Goal: Information Seeking & Learning: Learn about a topic

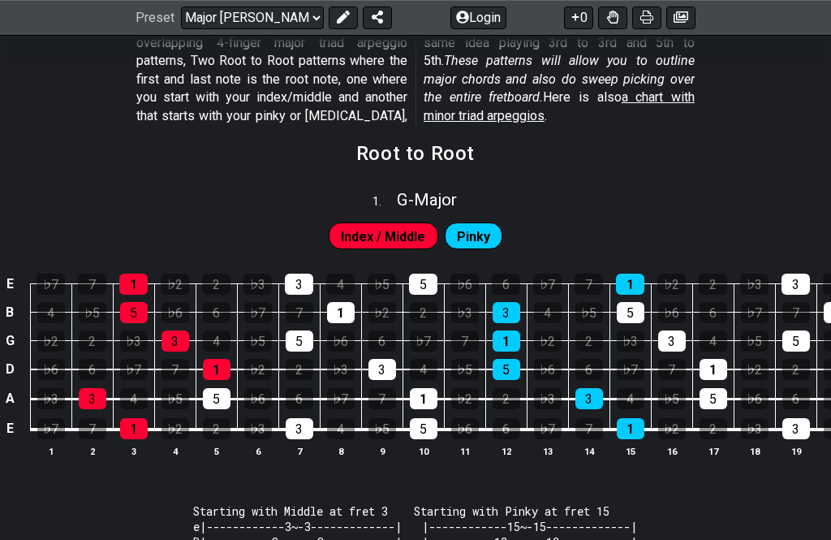
scroll to position [346, 0]
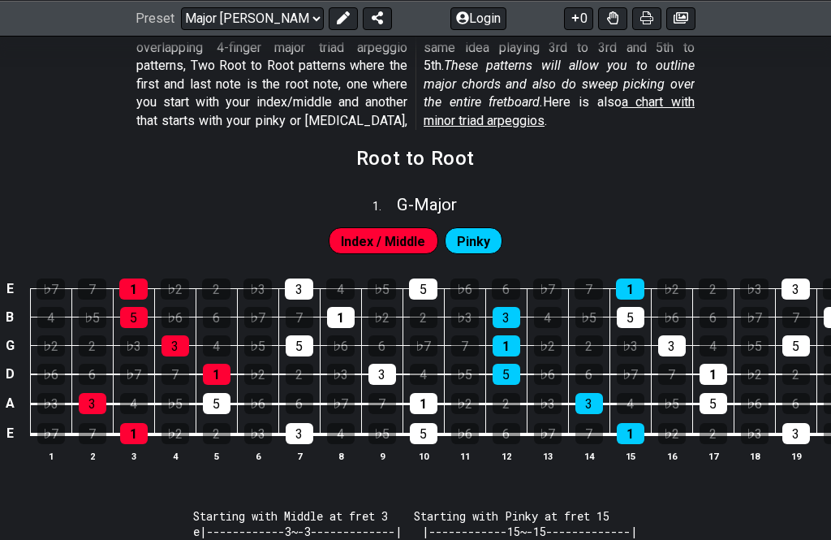
click at [445, 206] on span "G - Major" at bounding box center [427, 204] width 60 height 19
select select "G"
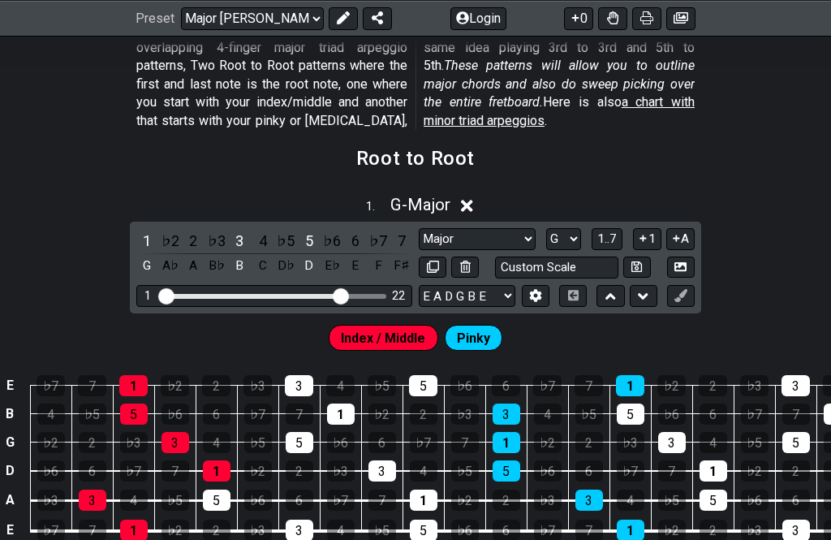
click at [579, 162] on section "Root to Root" at bounding box center [415, 164] width 831 height 42
click at [473, 209] on icon at bounding box center [467, 205] width 12 height 17
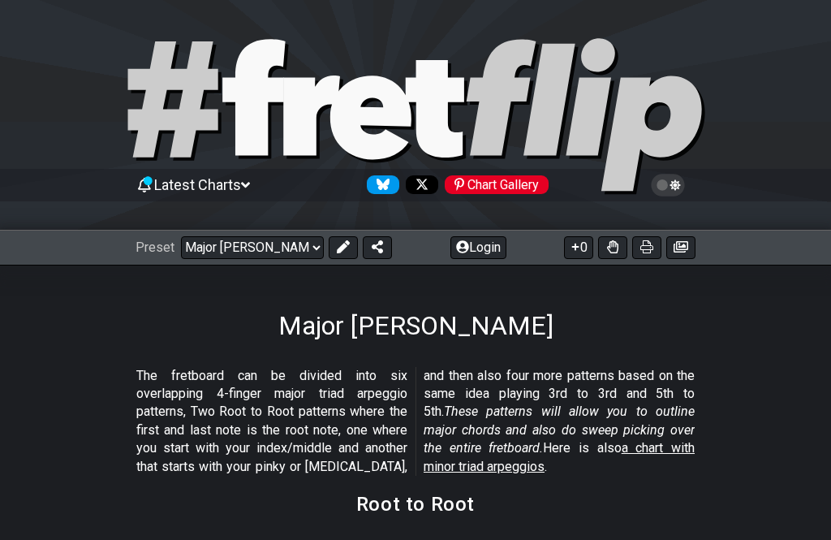
click at [298, 251] on select "Welcome to #fretflip! Initial Preset Custom Preset Minor Pentatonic Major Penta…" at bounding box center [252, 247] width 143 height 23
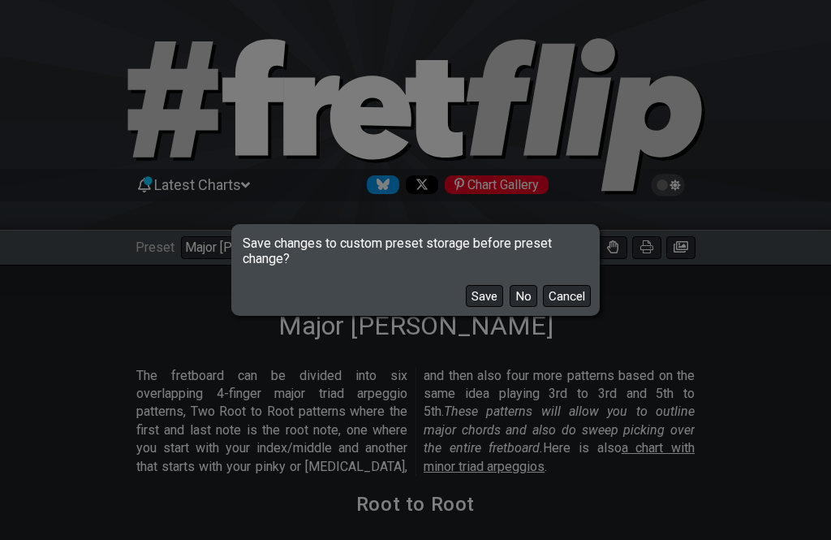
click at [510, 297] on button "No" at bounding box center [524, 296] width 28 height 22
select select "/minor-pentatonic"
select select "C"
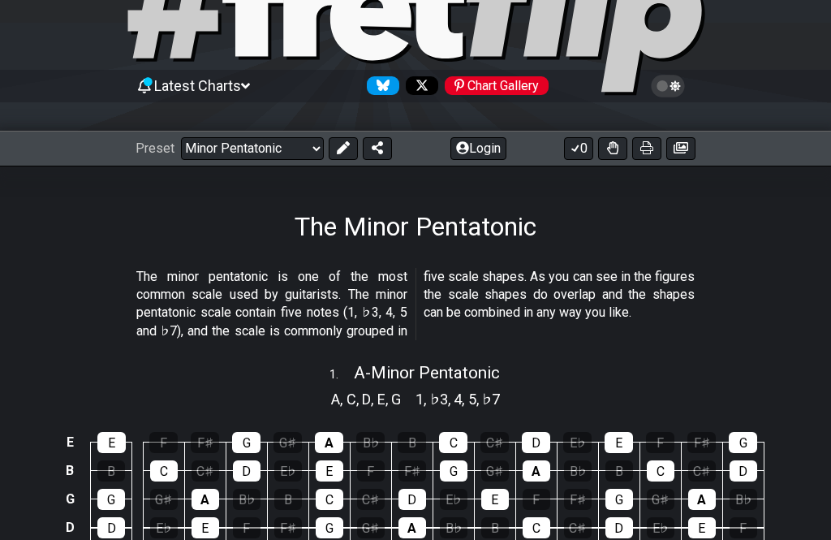
scroll to position [91, 0]
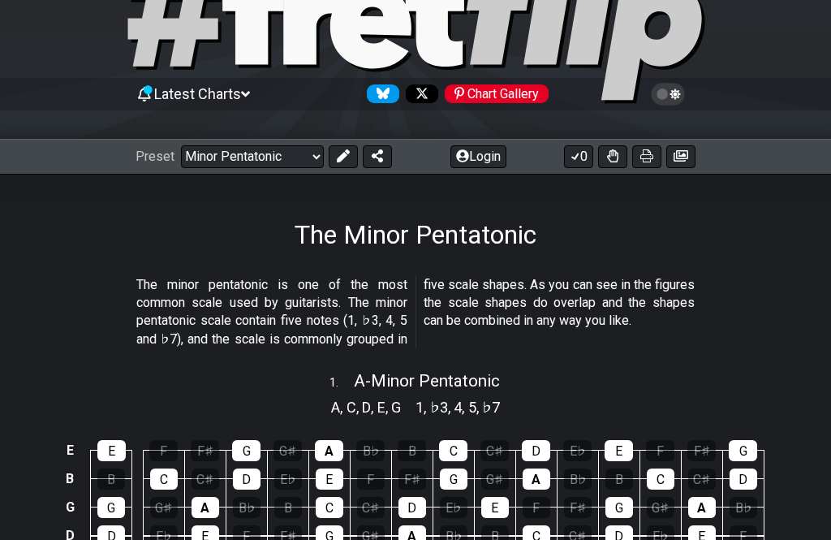
click at [313, 152] on select "Welcome to #fretflip! Initial Preset Custom Preset Minor Pentatonic Major Penta…" at bounding box center [252, 156] width 143 height 23
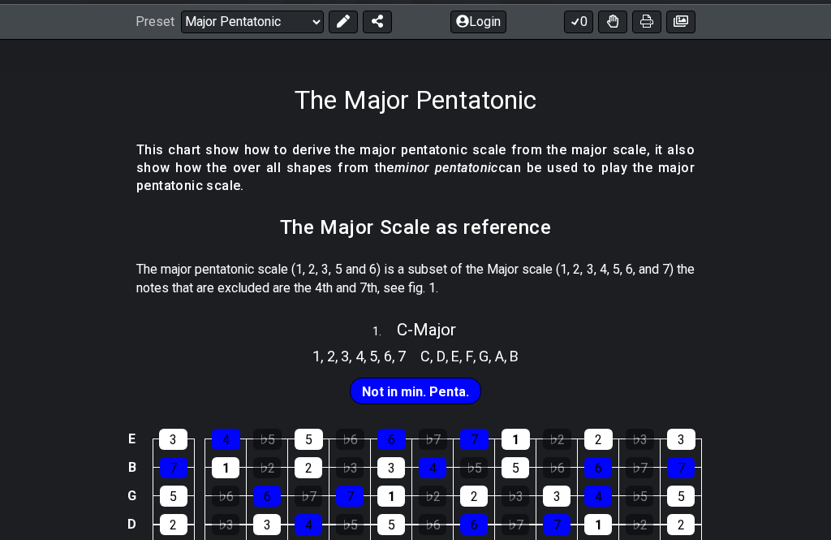
scroll to position [228, 0]
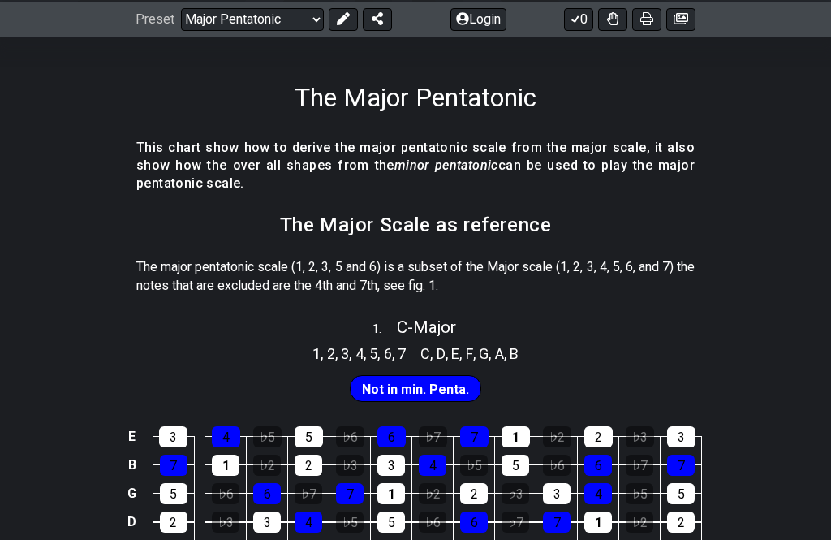
click at [309, 22] on select "Welcome to #fretflip! Initial Preset Custom Preset Minor Pentatonic Major Penta…" at bounding box center [252, 19] width 143 height 23
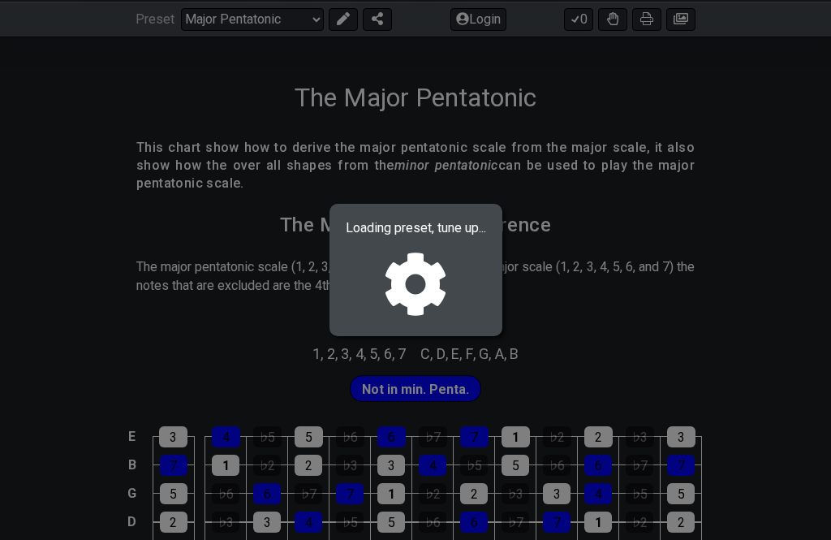
select select "/minor-pentatonic"
select select "C"
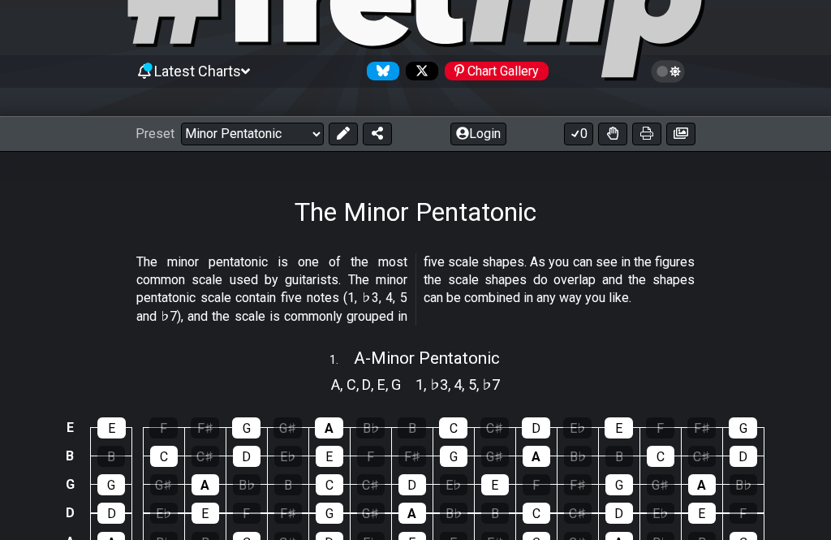
scroll to position [97, 0]
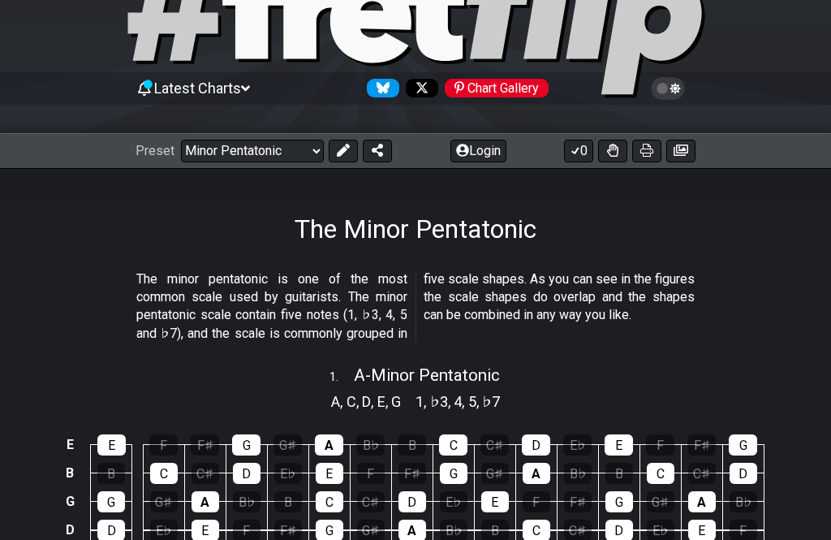
click at [302, 141] on select "Welcome to #fretflip! Initial Preset Custom Preset Minor Pentatonic Major Penta…" at bounding box center [252, 151] width 143 height 23
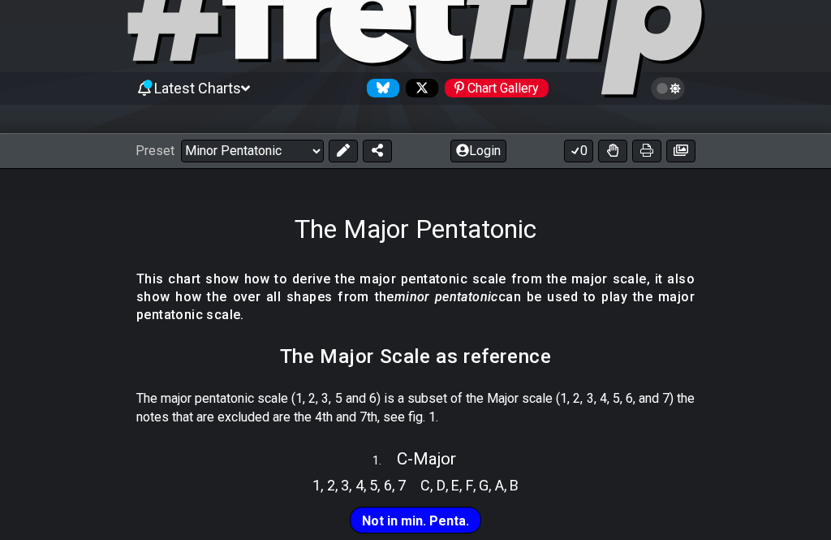
select select "/major-pentatonic"
click at [438, 451] on span "C - Major" at bounding box center [426, 458] width 59 height 19
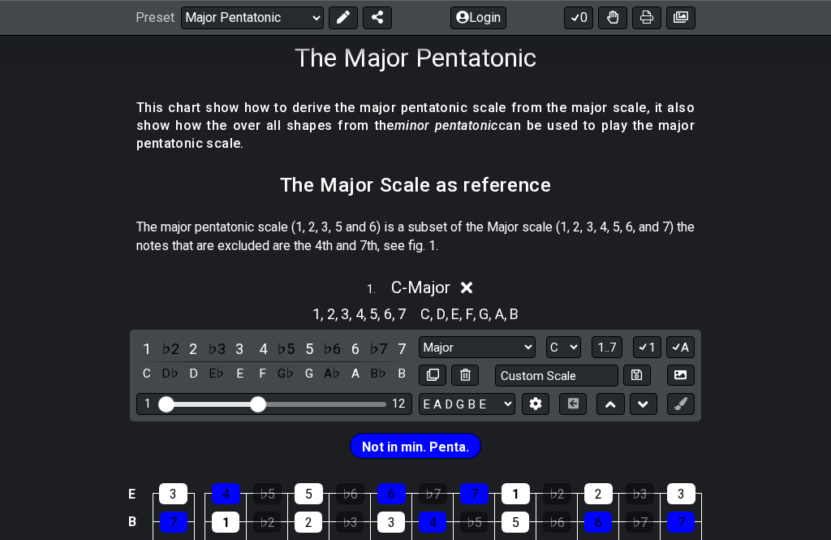
scroll to position [270, 0]
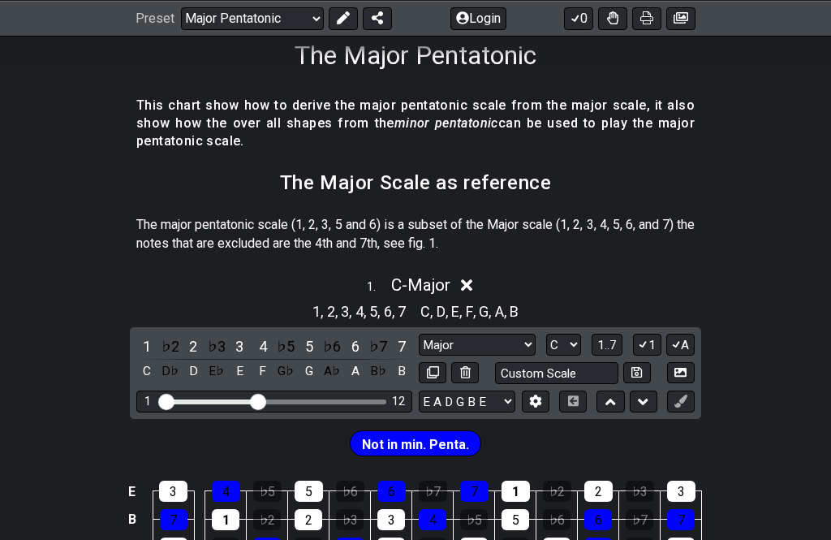
click at [546, 356] on select "A♭ A A♯ B♭ B C C♯ D♭ D D♯ E♭ E F F♯ G♭ G G♯" at bounding box center [563, 345] width 35 height 22
select select "A"
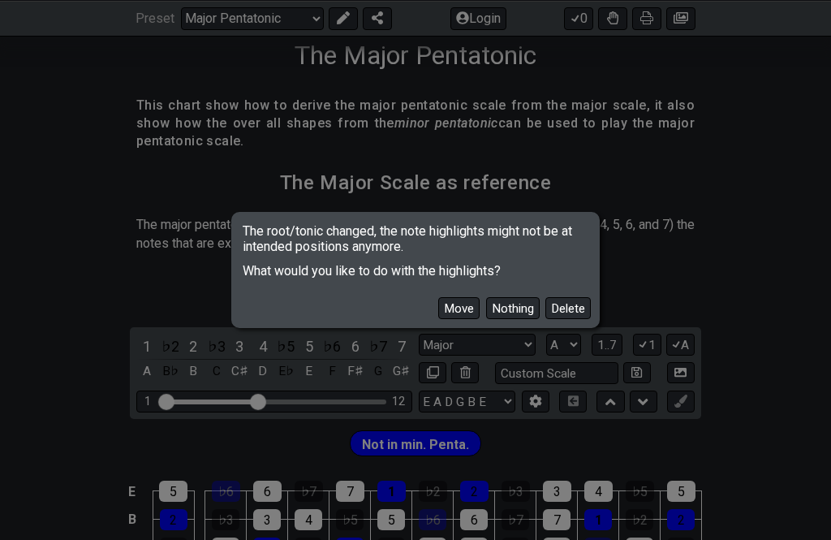
click at [438, 319] on button "Move" at bounding box center [458, 308] width 41 height 22
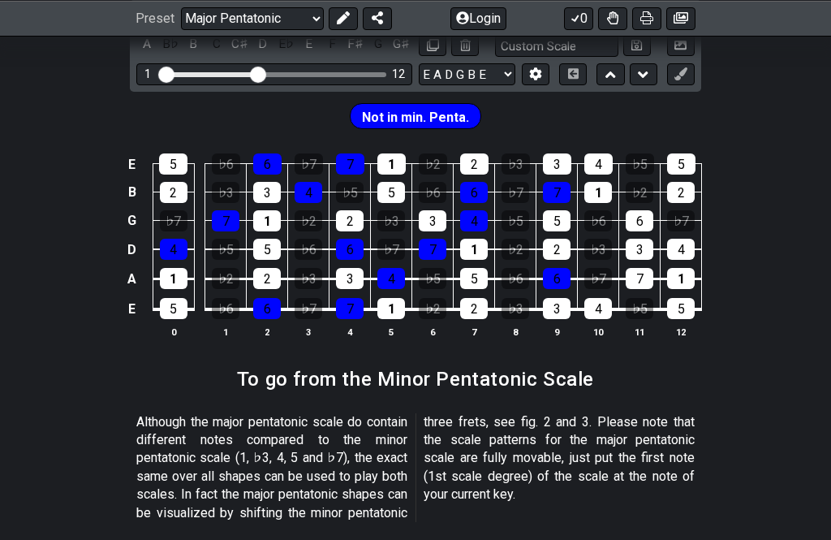
scroll to position [587, 0]
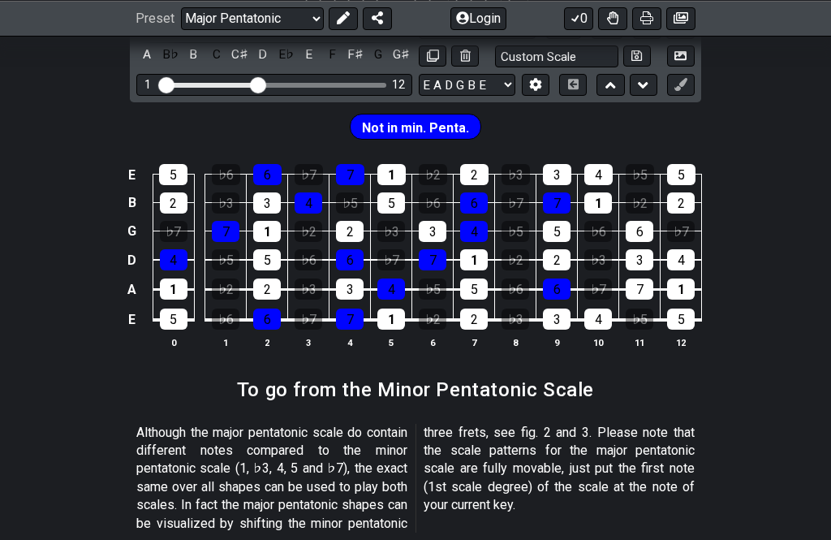
click at [440, 140] on span "Not in min. Penta." at bounding box center [415, 128] width 107 height 24
click at [449, 140] on span "Not in min. Penta." at bounding box center [415, 128] width 107 height 24
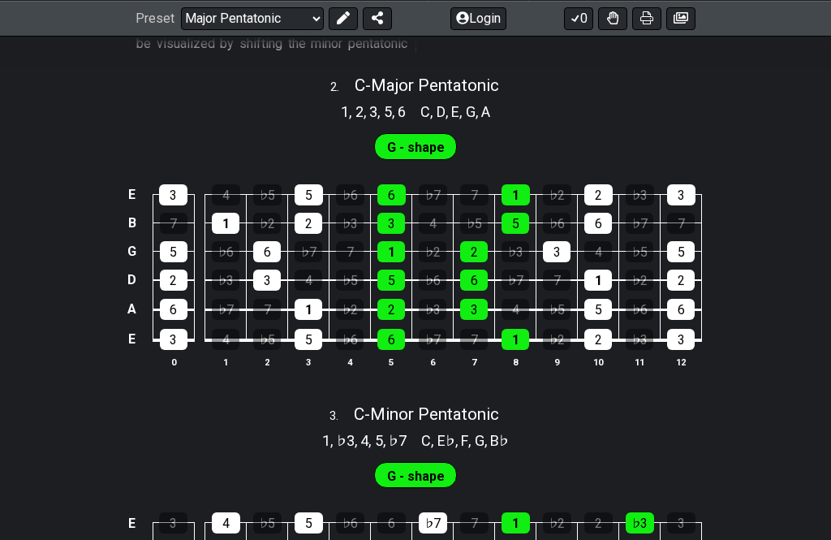
scroll to position [1072, 0]
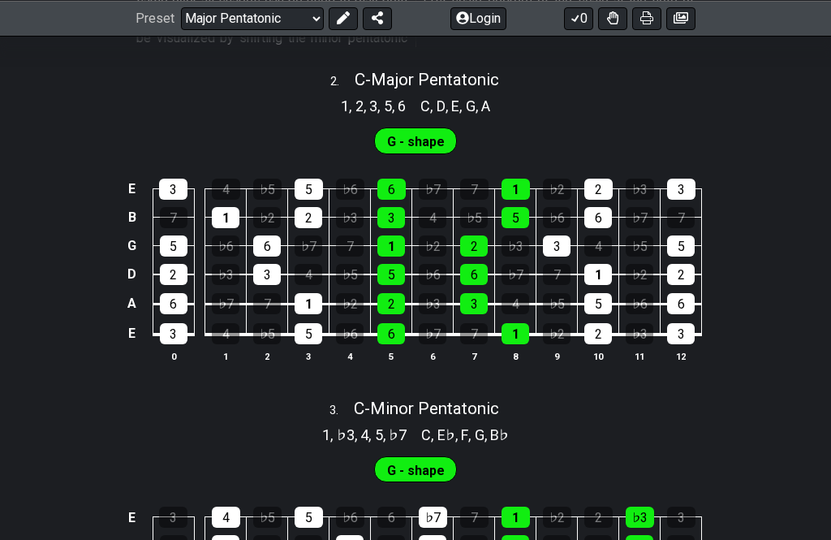
click at [462, 89] on span "C - Major Pentatonic" at bounding box center [427, 79] width 145 height 19
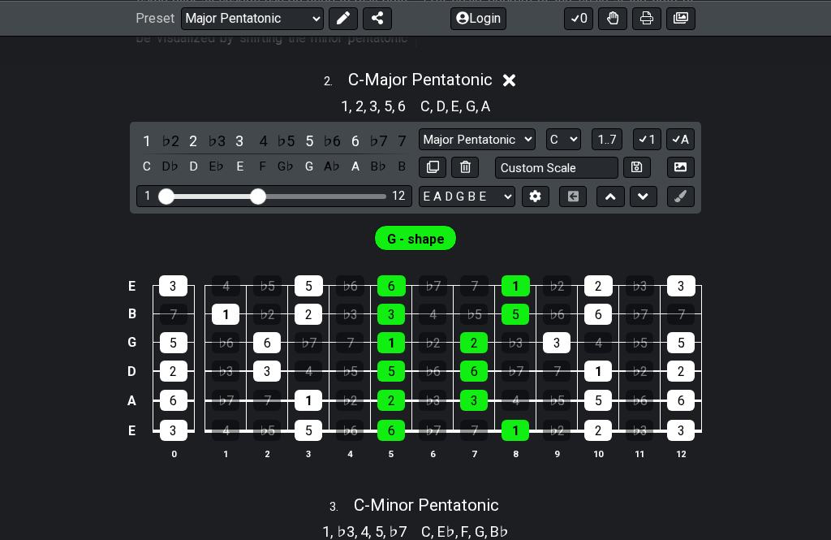
click at [546, 150] on select "A♭ A A♯ B♭ B C C♯ D♭ D D♯ E♭ E F F♯ G♭ G G♯" at bounding box center [563, 139] width 35 height 22
select select "A"
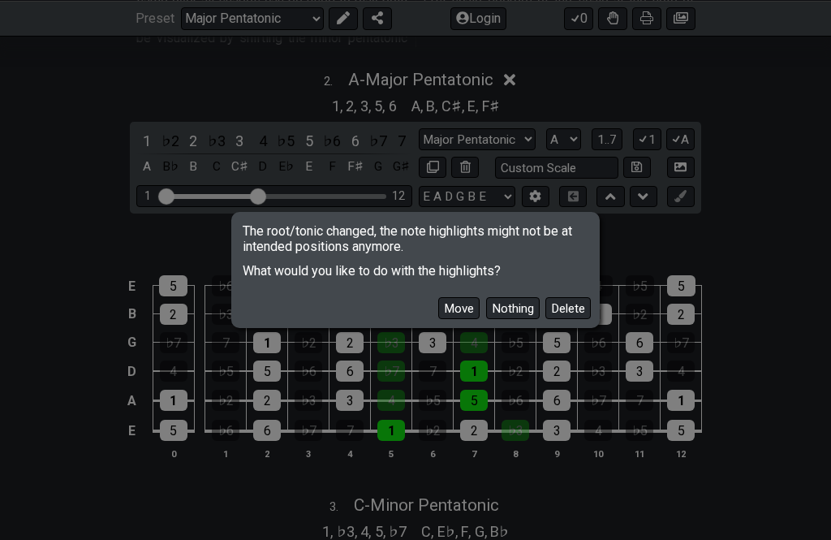
click at [438, 319] on button "Move" at bounding box center [458, 308] width 41 height 22
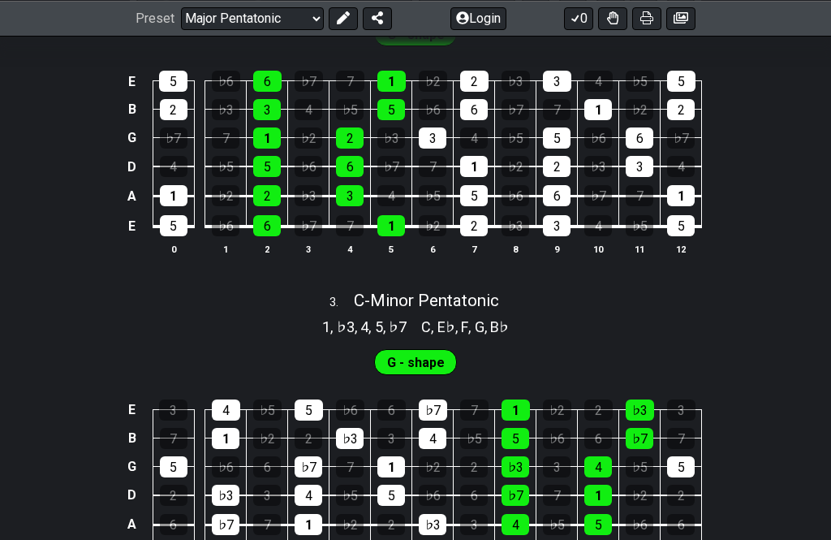
scroll to position [1278, 0]
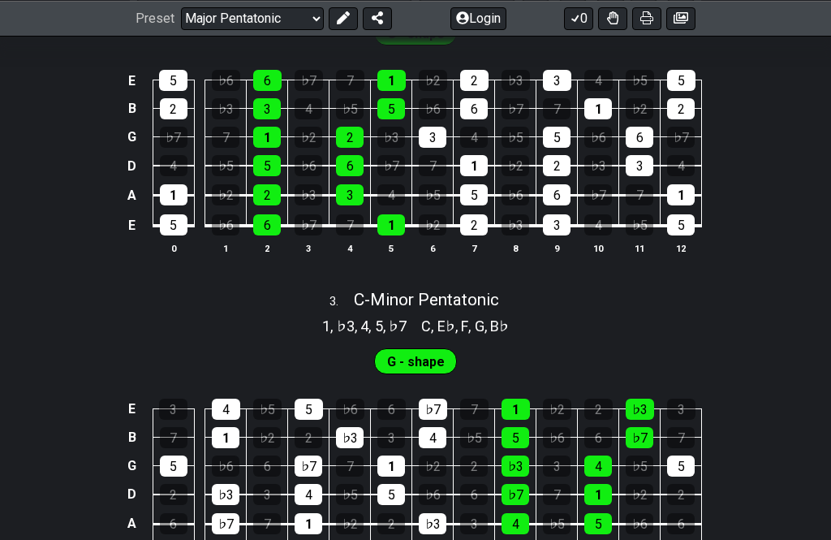
click at [451, 309] on span "C - Minor Pentatonic" at bounding box center [426, 299] width 145 height 19
select select "C"
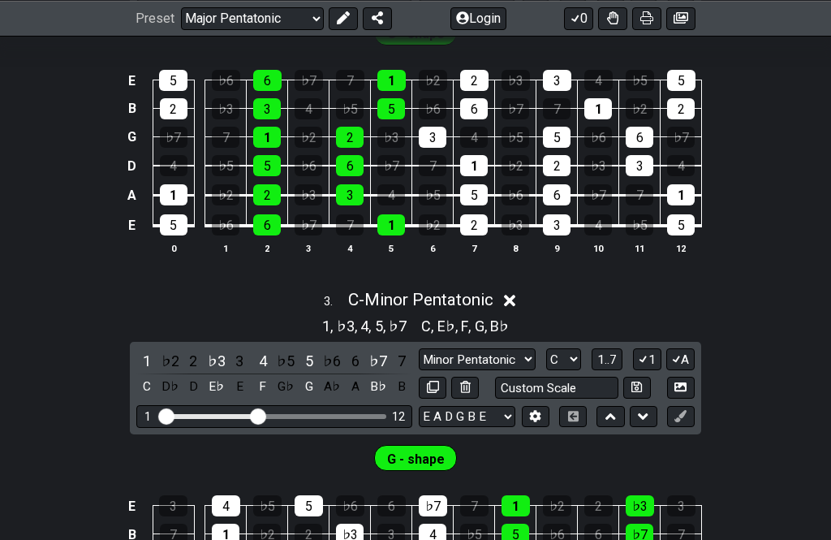
click at [419, 370] on select "Minor Pentatonic Notes Minor Pentatonic Major Pentatonic Minor Blues Major Blue…" at bounding box center [477, 359] width 117 height 22
select select "Major Pentatonic"
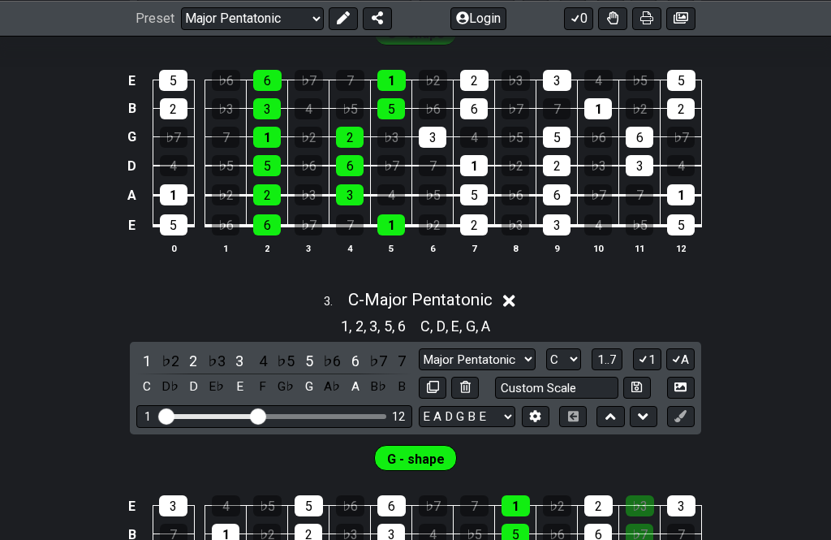
click at [546, 370] on select "A♭ A A♯ B♭ B C C♯ D♭ D D♯ E♭ E F F♯ G♭ G G♯" at bounding box center [563, 359] width 35 height 22
select select "A"
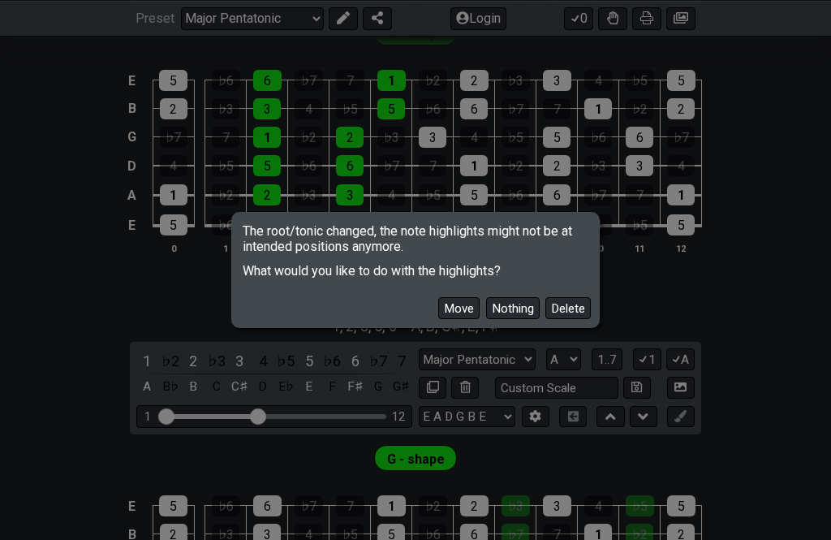
click at [438, 319] on button "Move" at bounding box center [458, 308] width 41 height 22
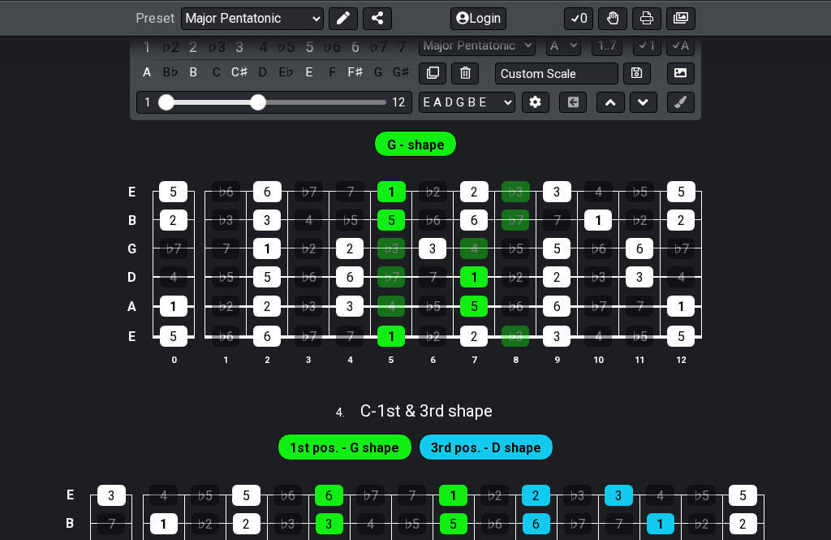
scroll to position [1600, 0]
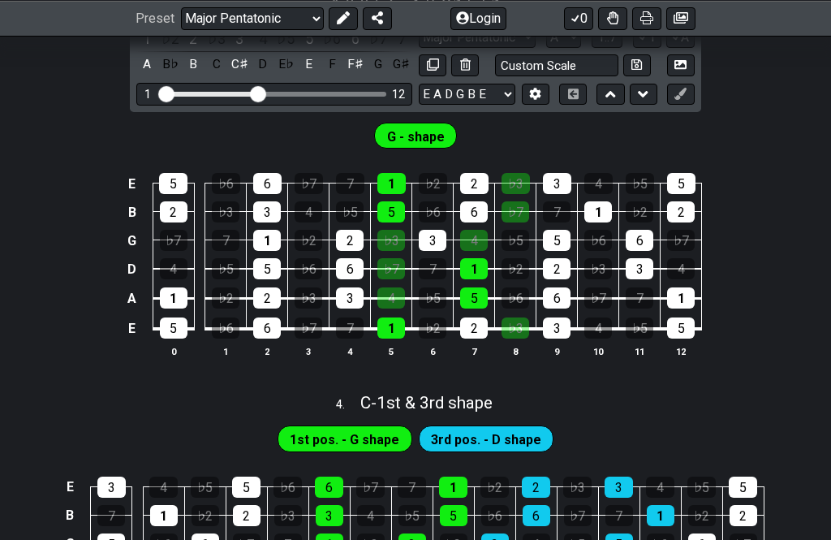
click at [419, 48] on select "Minor Pentatonic Notes Minor Pentatonic Major Pentatonic Minor Blues Major Blue…" at bounding box center [477, 37] width 117 height 22
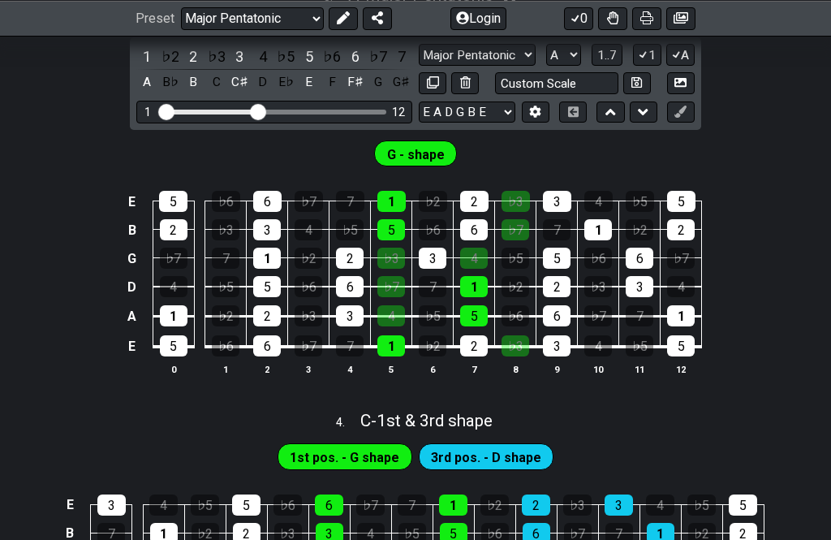
scroll to position [1544, 0]
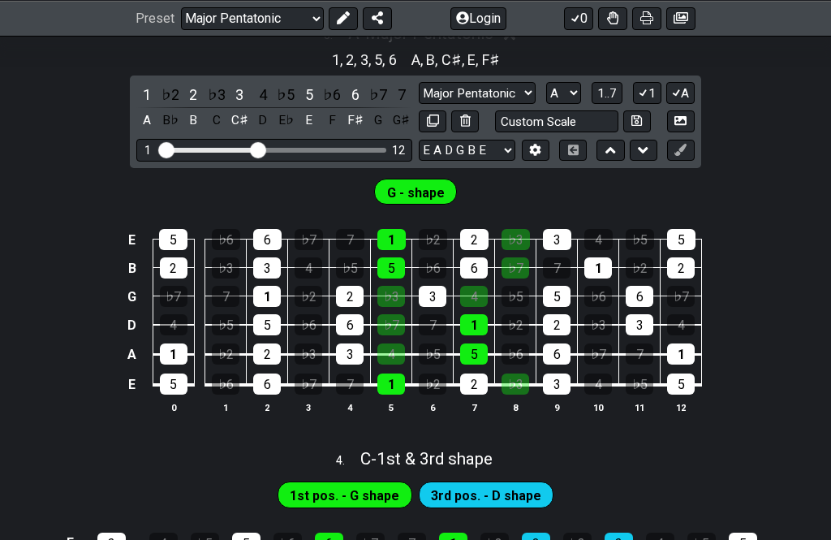
click at [419, 104] on select "Minor Pentatonic Notes Minor Pentatonic Major Pentatonic Minor Blues Major Blue…" at bounding box center [477, 93] width 117 height 22
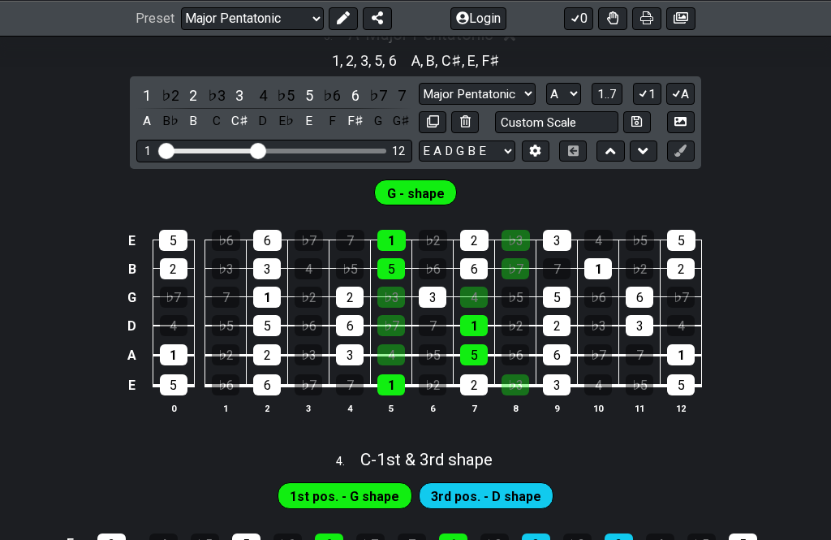
scroll to position [1542, 0]
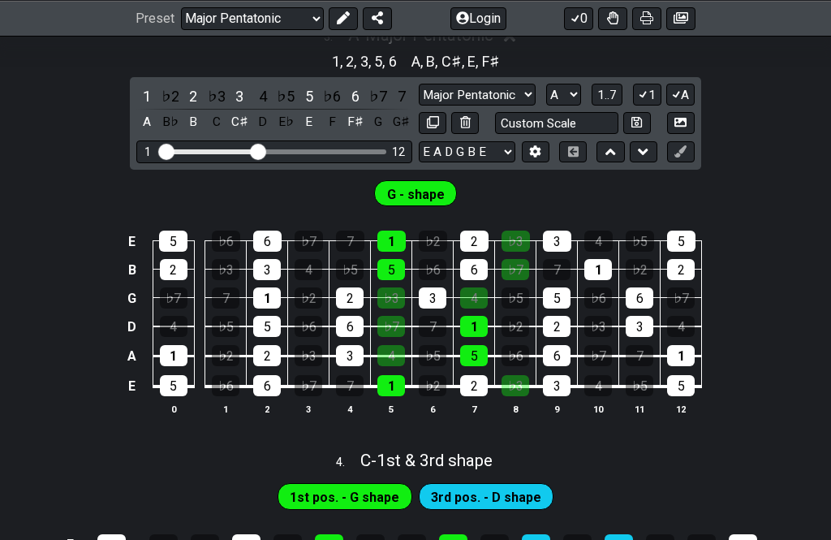
click at [419, 106] on select "Minor Pentatonic Notes Minor Pentatonic Major Pentatonic Minor Blues Major Blue…" at bounding box center [477, 95] width 117 height 22
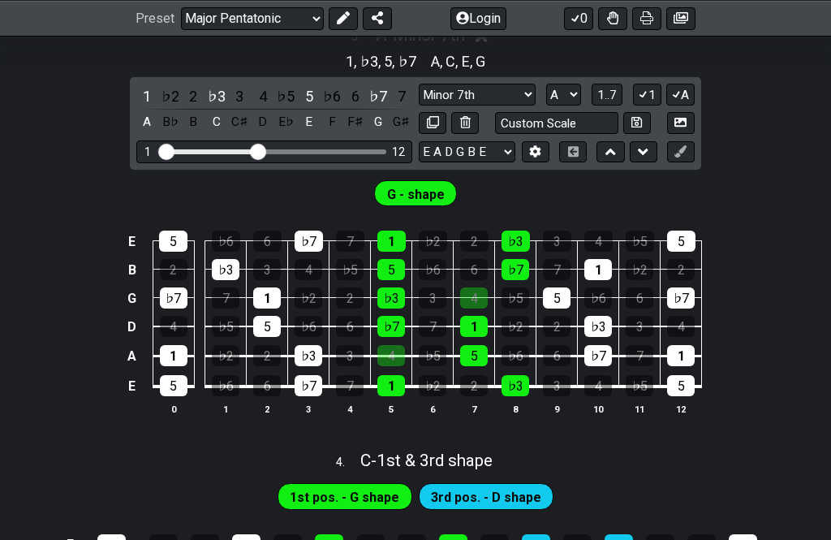
click at [419, 106] on select "Minor Pentatonic Notes Minor Pentatonic Major Pentatonic Minor Blues Major Blue…" at bounding box center [477, 95] width 117 height 22
select select "Major 7th"
